Goal: Check status: Check status

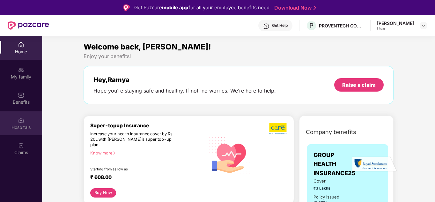
click at [17, 133] on div "Hospitals" at bounding box center [21, 123] width 42 height 24
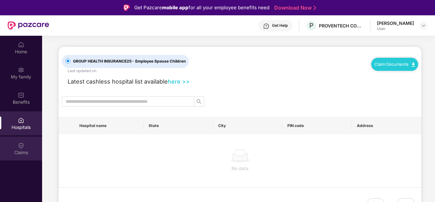
click at [19, 145] on img at bounding box center [21, 145] width 6 height 6
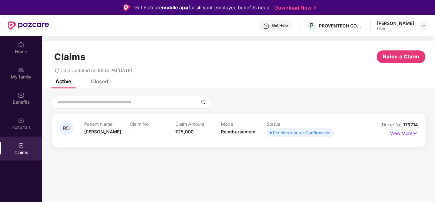
click at [105, 129] on span "[PERSON_NAME]" at bounding box center [102, 131] width 37 height 5
click at [409, 131] on p "View More" at bounding box center [404, 132] width 28 height 9
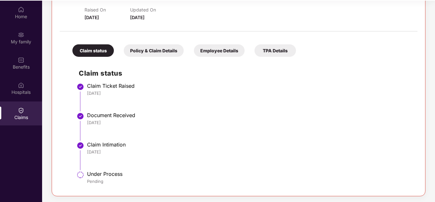
scroll to position [36, 0]
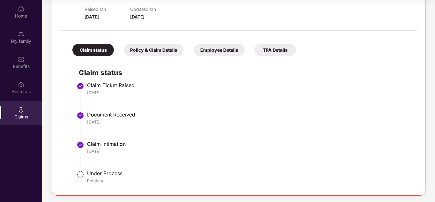
click at [98, 167] on li "Claim Intimation [DATE]" at bounding box center [245, 157] width 332 height 29
click at [97, 176] on div "Under Process" at bounding box center [249, 173] width 324 height 6
click at [98, 170] on div "Under Process" at bounding box center [249, 173] width 324 height 6
click at [99, 179] on div "Pending" at bounding box center [249, 180] width 324 height 6
drag, startPoint x: 109, startPoint y: 182, endPoint x: 78, endPoint y: 177, distance: 31.1
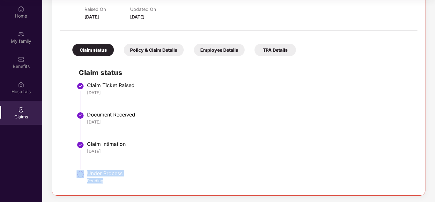
click at [79, 177] on li "Under Process Pending" at bounding box center [245, 179] width 332 height 15
click at [107, 177] on div "Under Process Pending" at bounding box center [249, 176] width 324 height 13
click at [166, 147] on div "Claim Intimation" at bounding box center [249, 144] width 324 height 6
click at [153, 54] on div "Policy & Claim Details" at bounding box center [154, 50] width 60 height 12
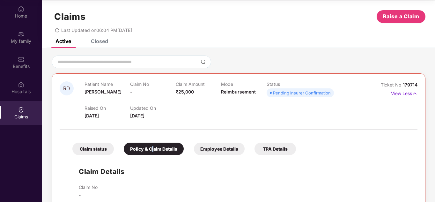
scroll to position [0, 0]
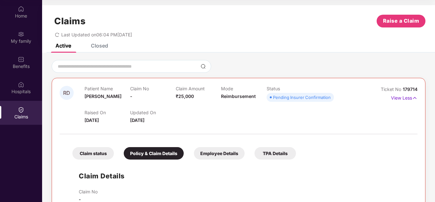
click at [202, 153] on div "Employee Details" at bounding box center [219, 153] width 51 height 12
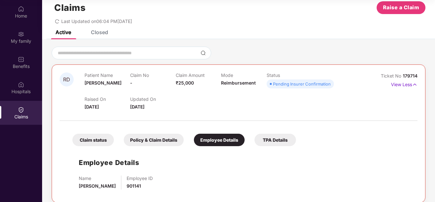
scroll to position [20, 0]
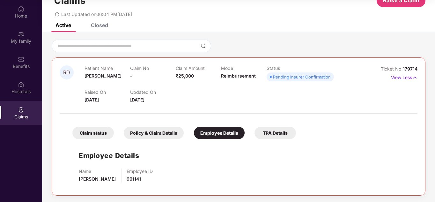
click at [270, 132] on div "TPA Details" at bounding box center [274, 132] width 41 height 12
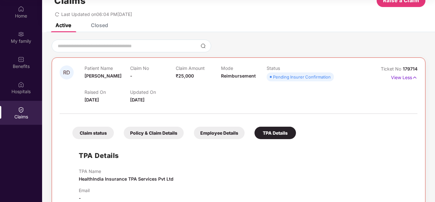
click at [136, 134] on div "Policy & Claim Details" at bounding box center [154, 132] width 60 height 12
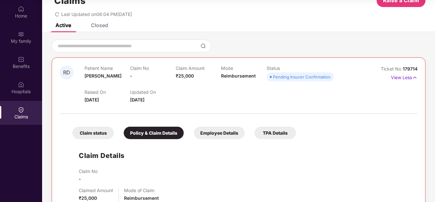
click at [229, 135] on div "Employee Details" at bounding box center [219, 132] width 51 height 12
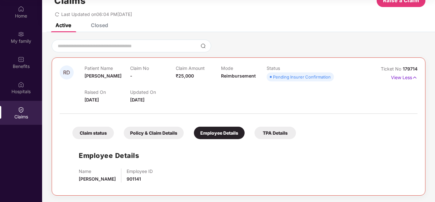
click at [89, 134] on div "Claim status" at bounding box center [92, 132] width 41 height 12
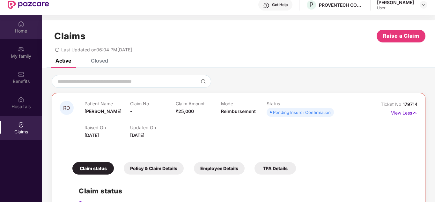
scroll to position [0, 0]
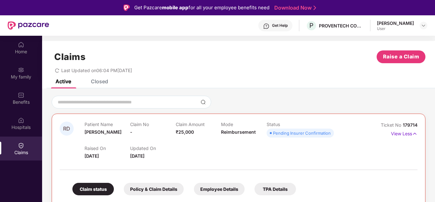
click at [103, 81] on div "Closed" at bounding box center [99, 81] width 17 height 6
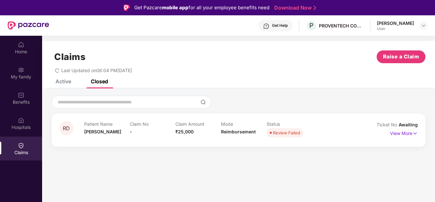
click at [63, 82] on div "Active" at bounding box center [63, 81] width 16 height 6
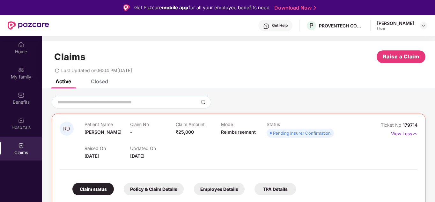
click at [59, 70] on icon "redo" at bounding box center [57, 70] width 4 height 4
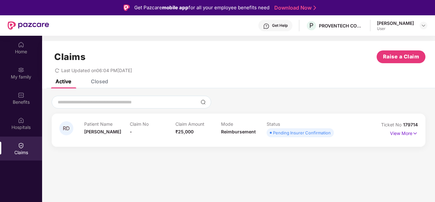
scroll to position [36, 0]
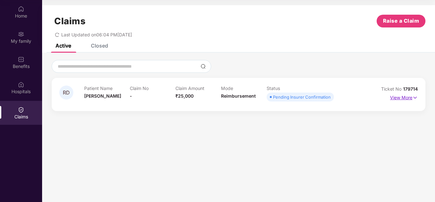
click at [411, 98] on p "View More" at bounding box center [404, 96] width 28 height 9
